Goal: Navigation & Orientation: Find specific page/section

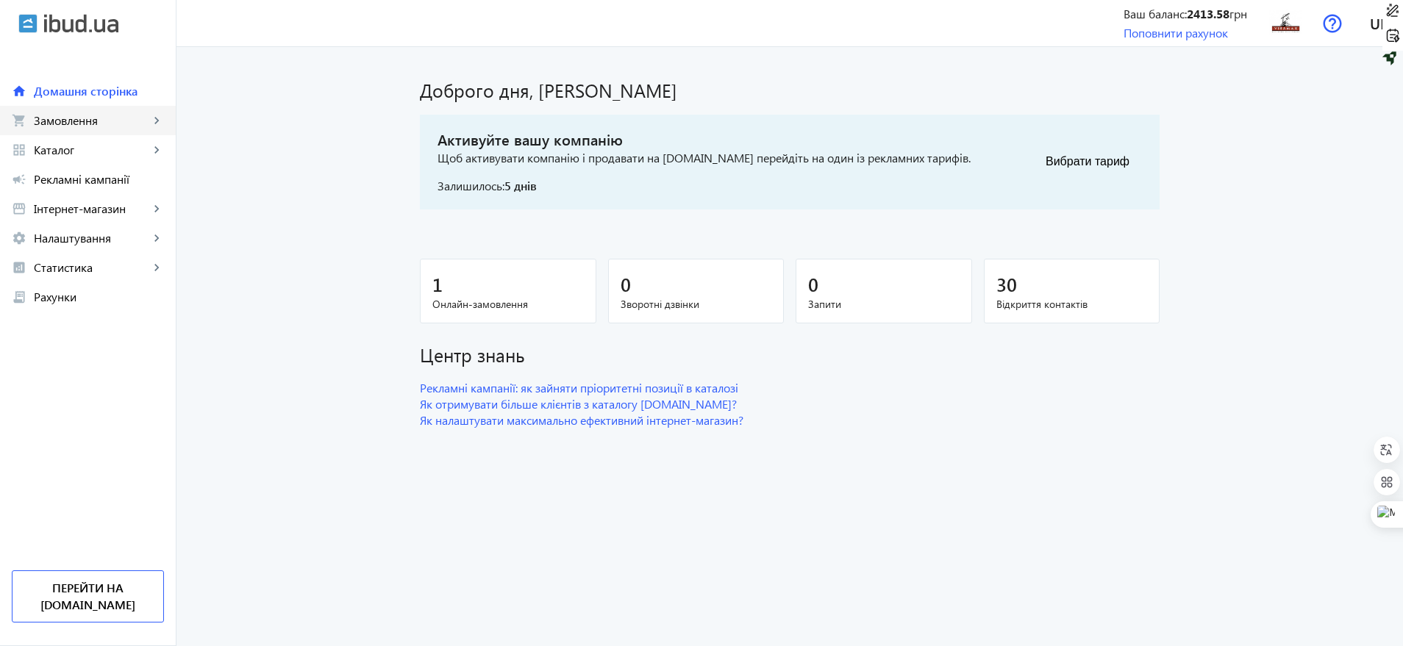
click at [34, 122] on span "Замовлення" at bounding box center [91, 120] width 115 height 15
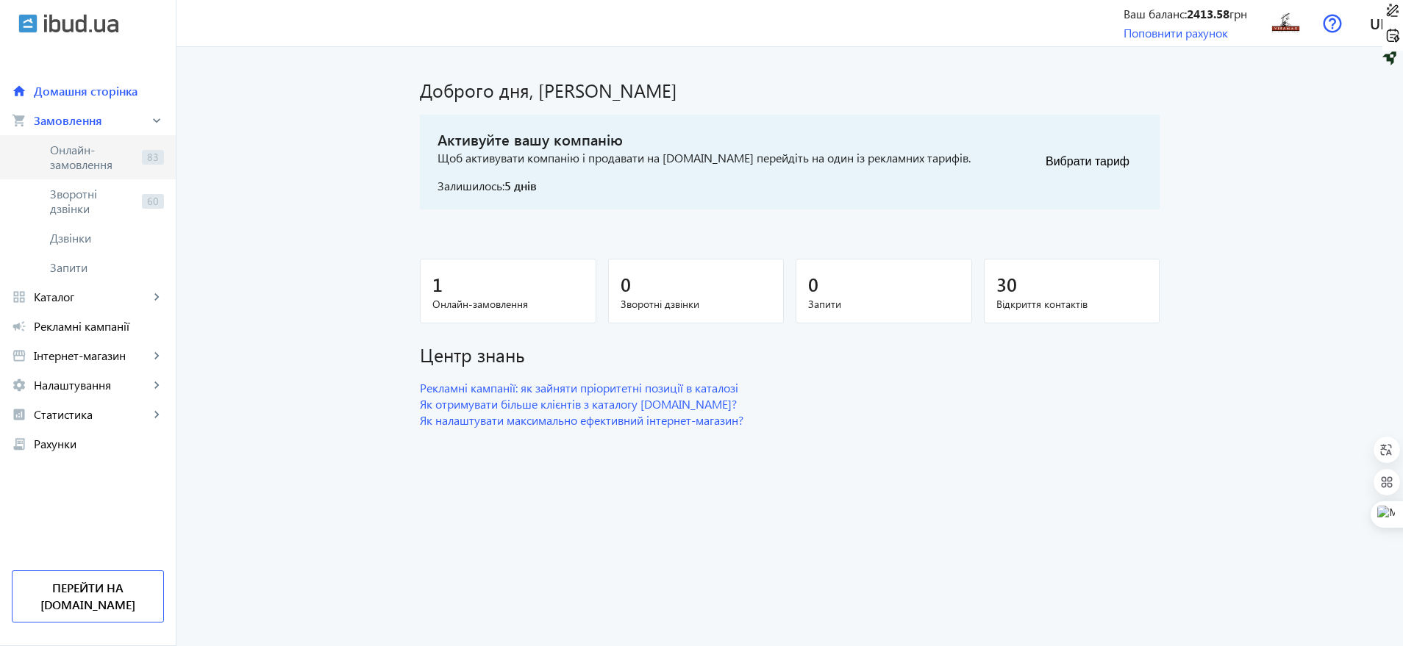
click at [46, 150] on link "Онлайн-замовлення 83" at bounding box center [88, 157] width 176 height 44
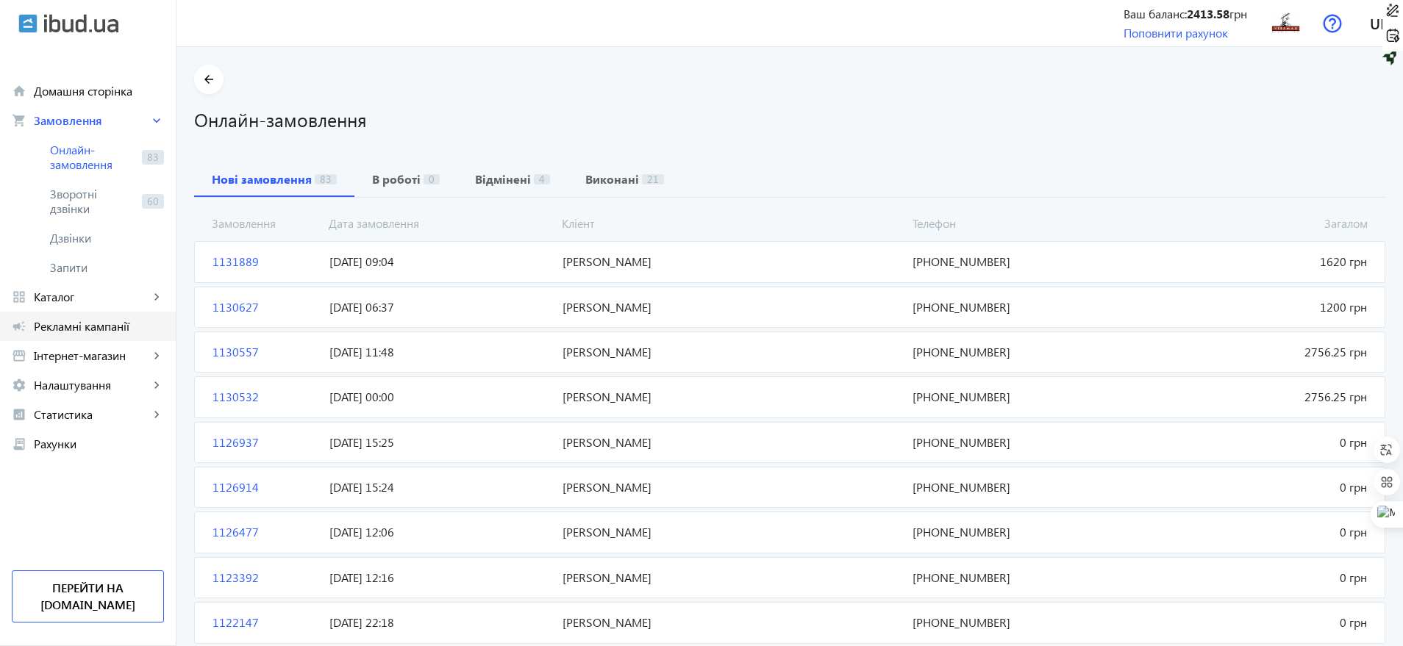
click at [85, 322] on span "Рекламні кампанії" at bounding box center [99, 326] width 130 height 15
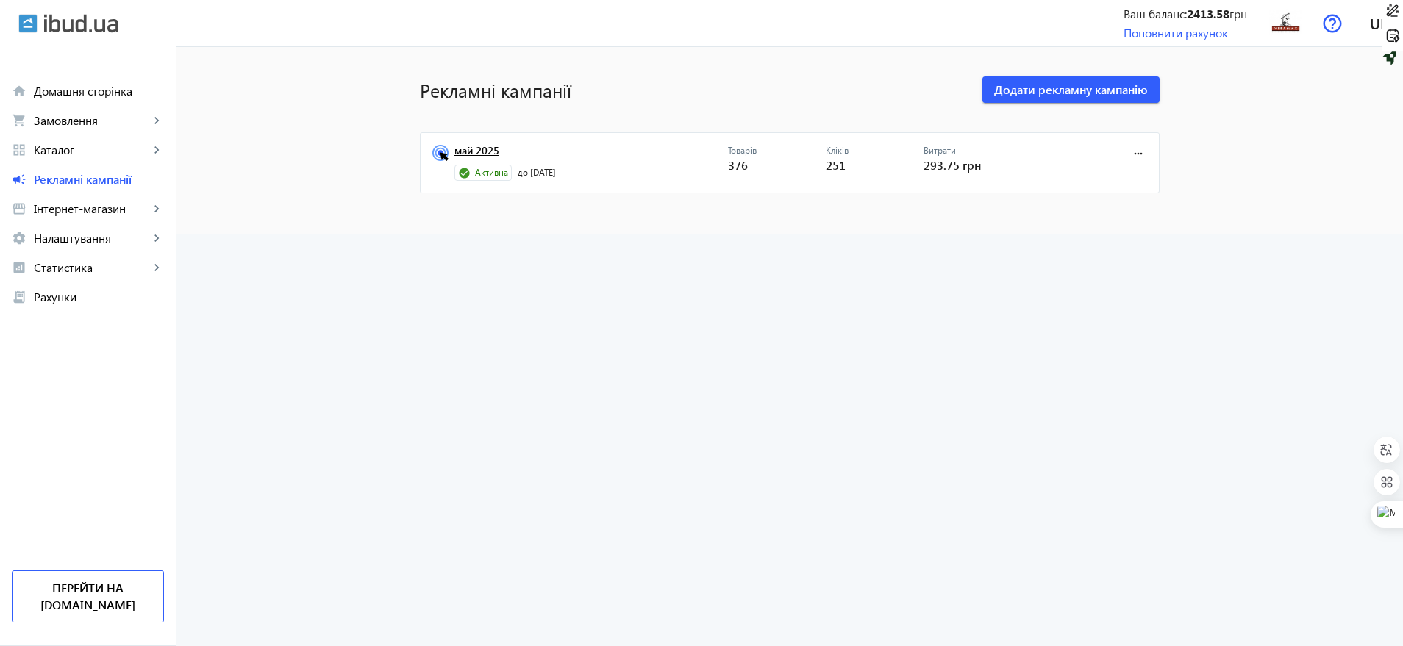
click at [479, 154] on link "май 2025" at bounding box center [591, 155] width 274 height 21
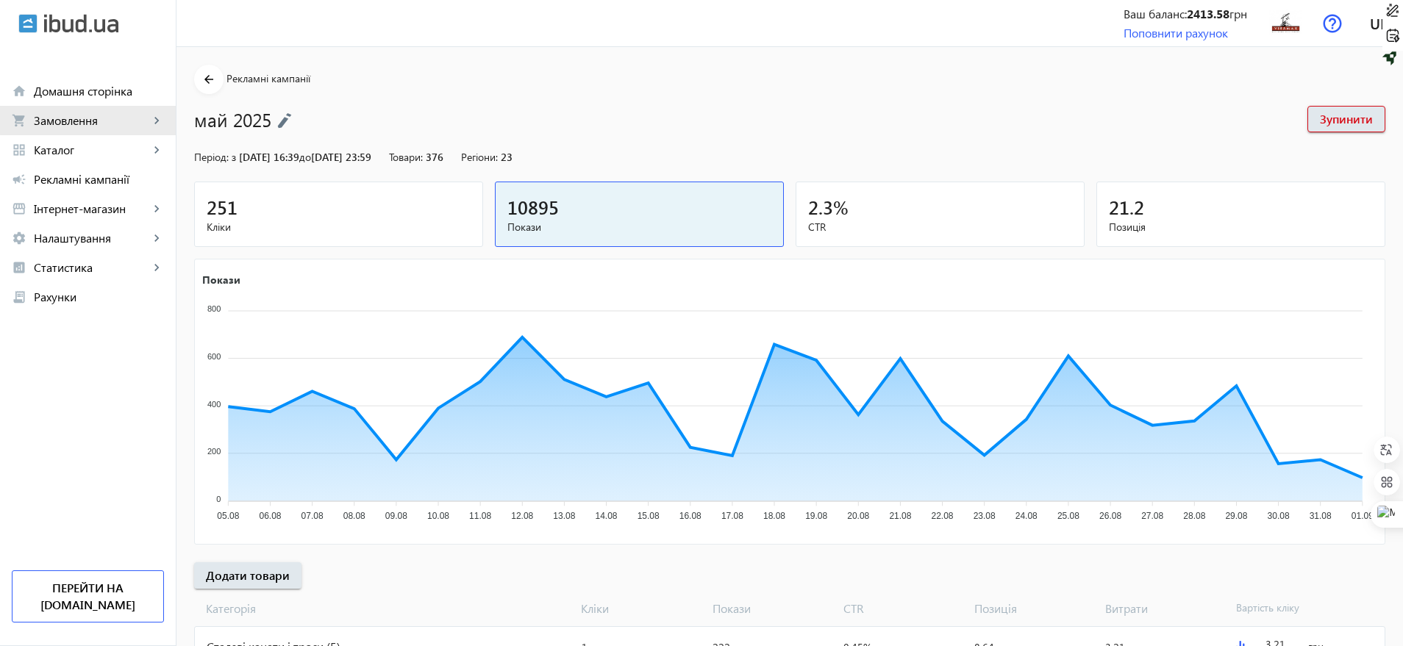
click at [110, 117] on span "Замовлення" at bounding box center [91, 120] width 115 height 15
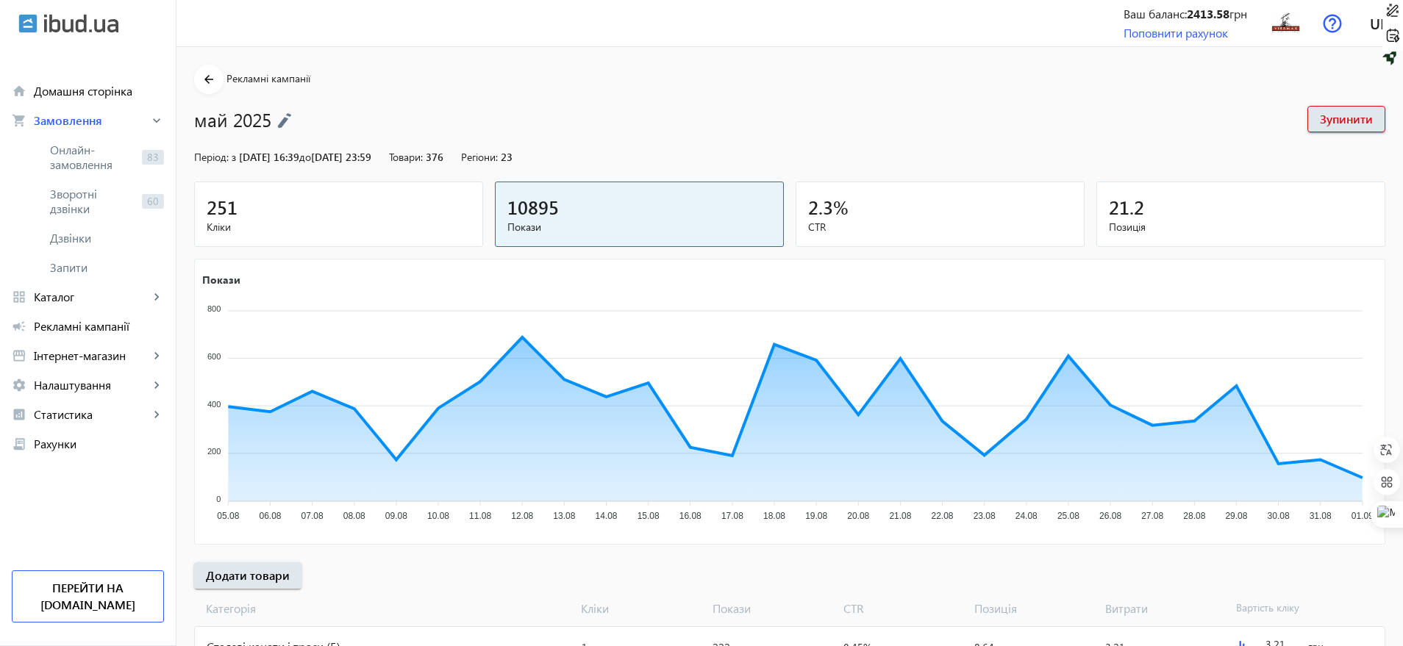
click at [745, 110] on h1 "май 2025" at bounding box center [743, 120] width 1099 height 26
click at [113, 153] on span "Онлайн-замовлення" at bounding box center [93, 157] width 86 height 29
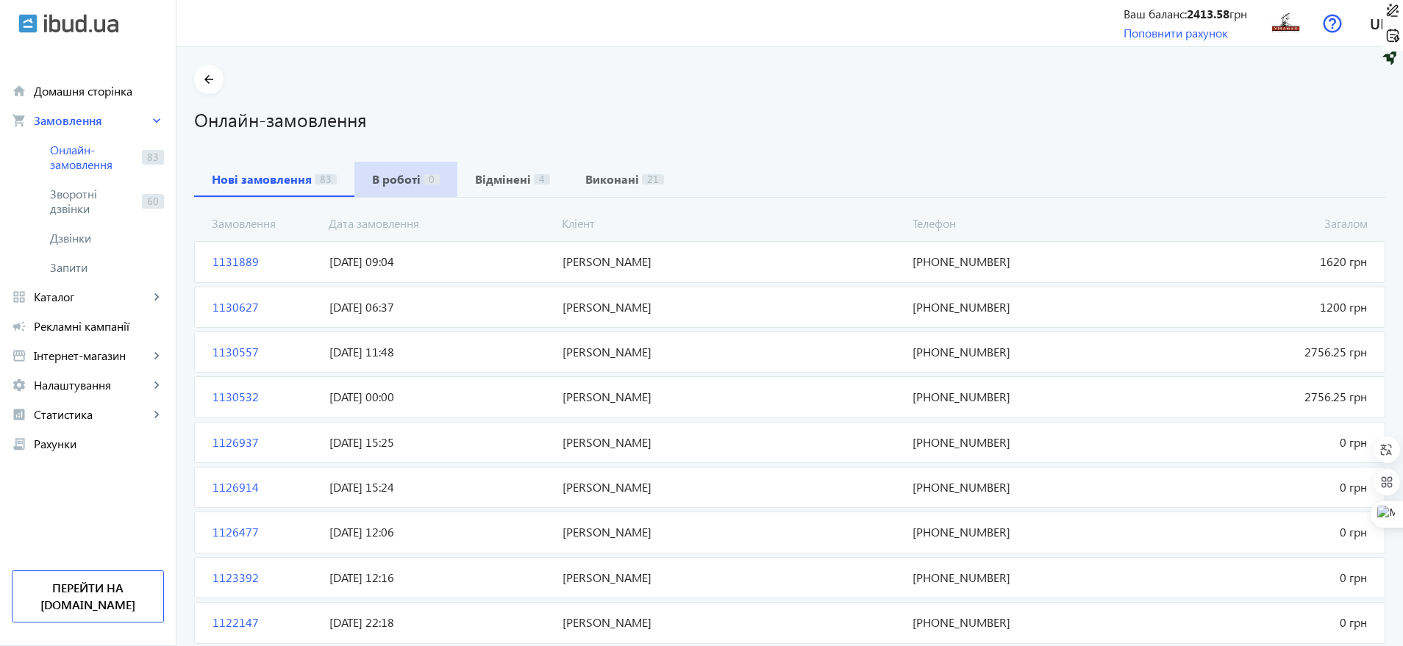
click at [393, 175] on b "В роботі" at bounding box center [396, 180] width 49 height 12
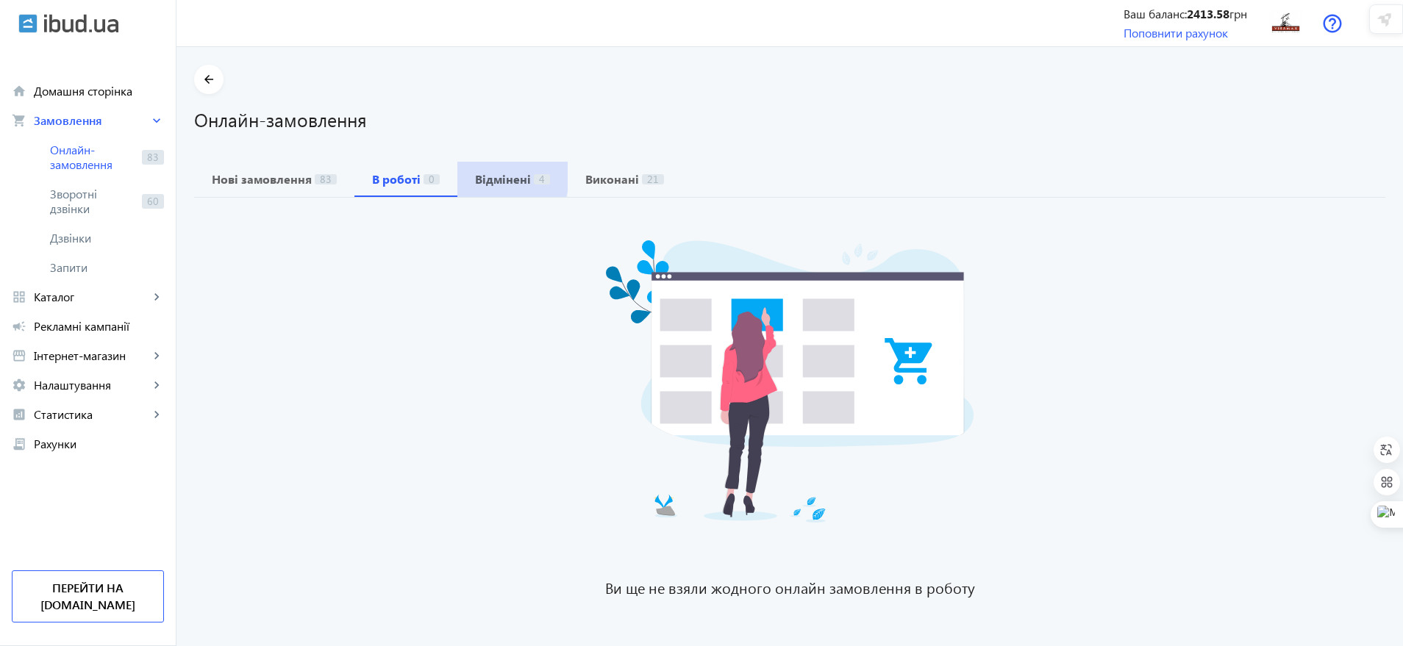
click at [479, 176] on b "Відмінені" at bounding box center [503, 180] width 56 height 12
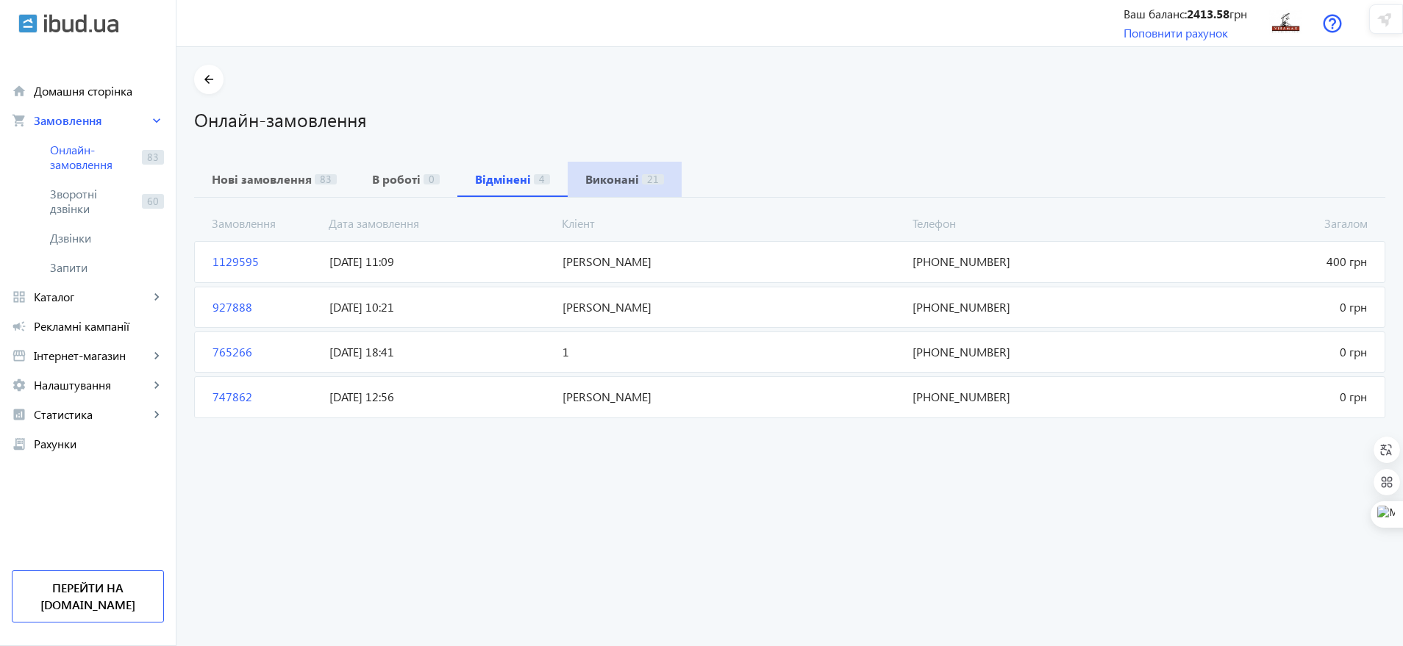
click at [614, 177] on b "Виконані" at bounding box center [612, 180] width 54 height 12
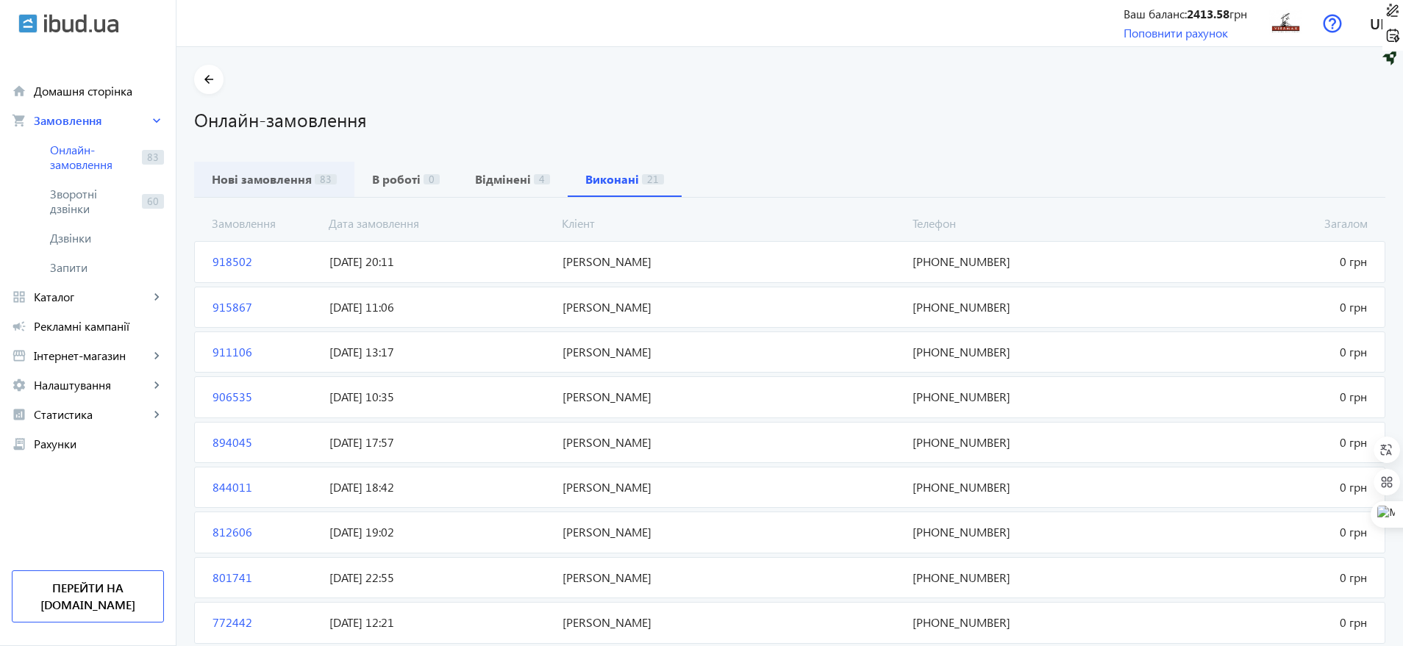
click at [321, 179] on span "83" at bounding box center [326, 179] width 22 height 10
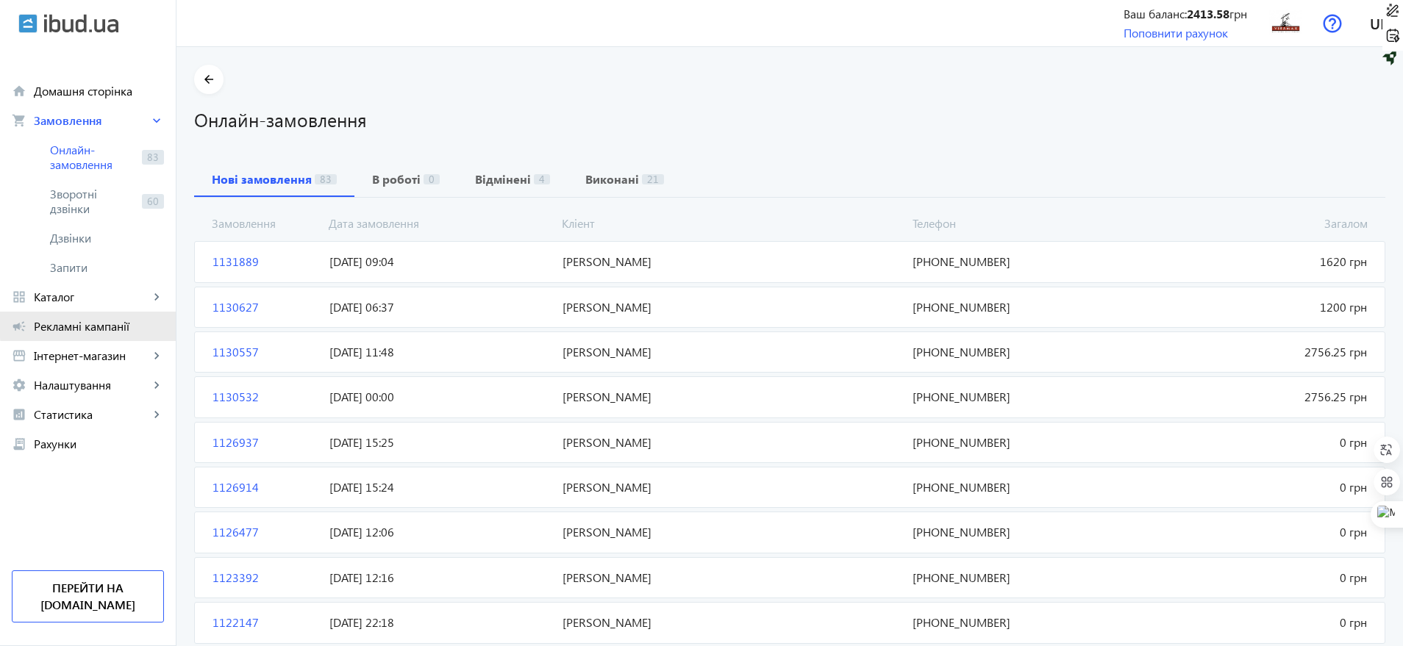
click at [126, 320] on span "Рекламні кампанії" at bounding box center [99, 326] width 130 height 15
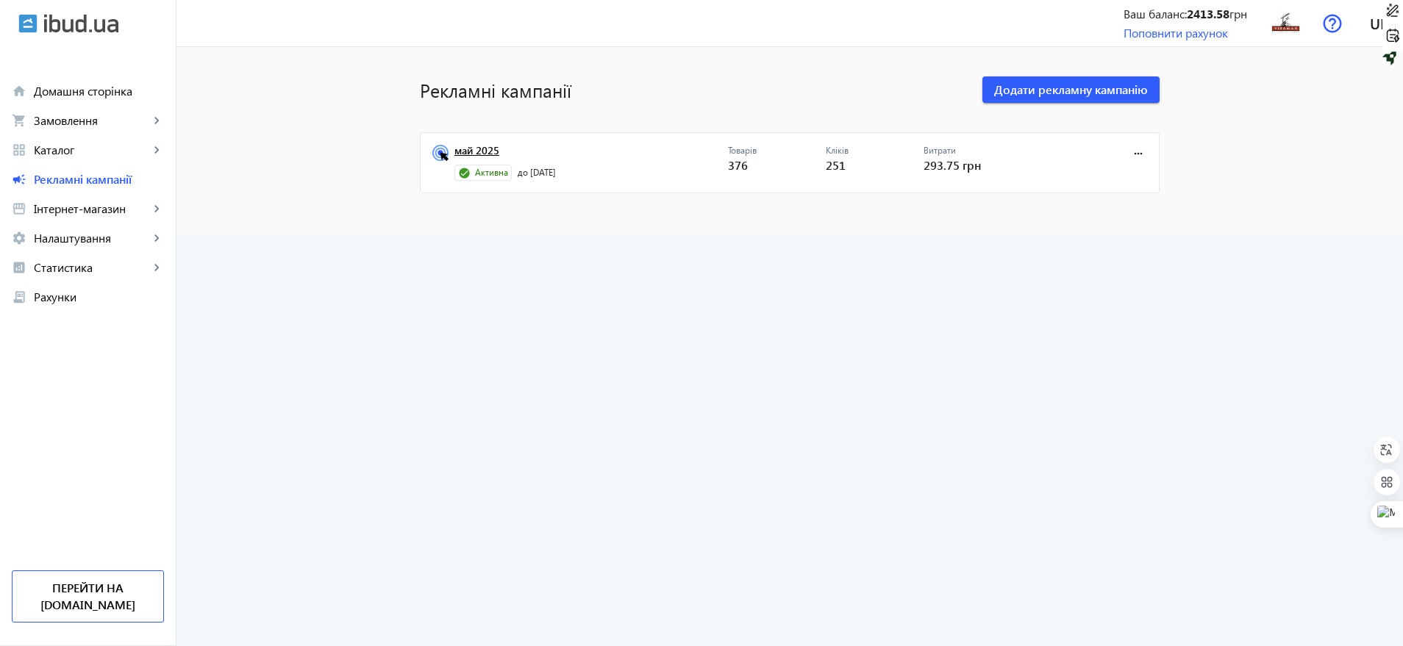
click at [474, 149] on link "май 2025" at bounding box center [591, 155] width 274 height 21
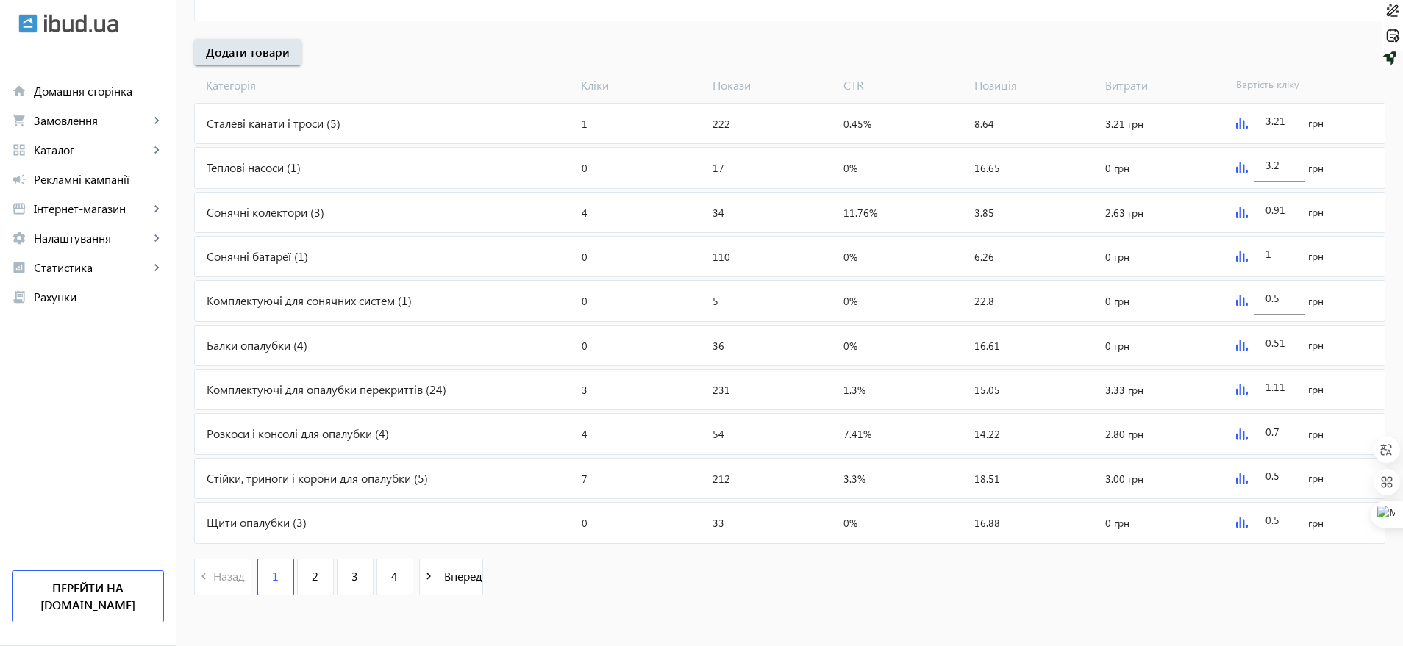
scroll to position [529, 0]
click at [312, 573] on span "2" at bounding box center [315, 571] width 7 height 16
